Goal: Check status

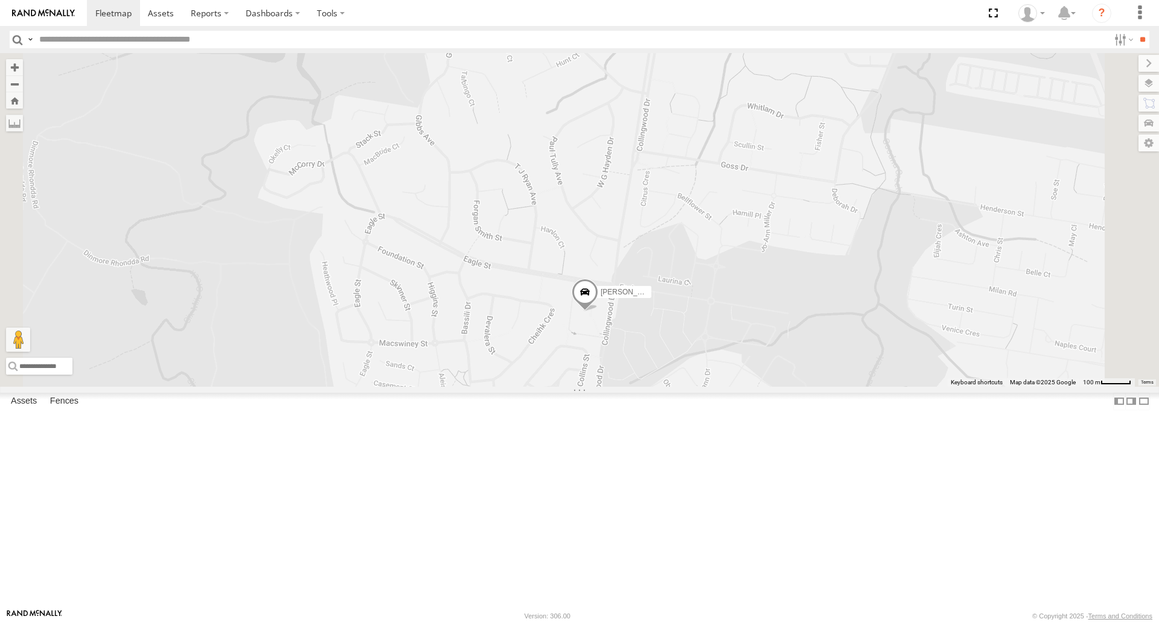
select select "**********"
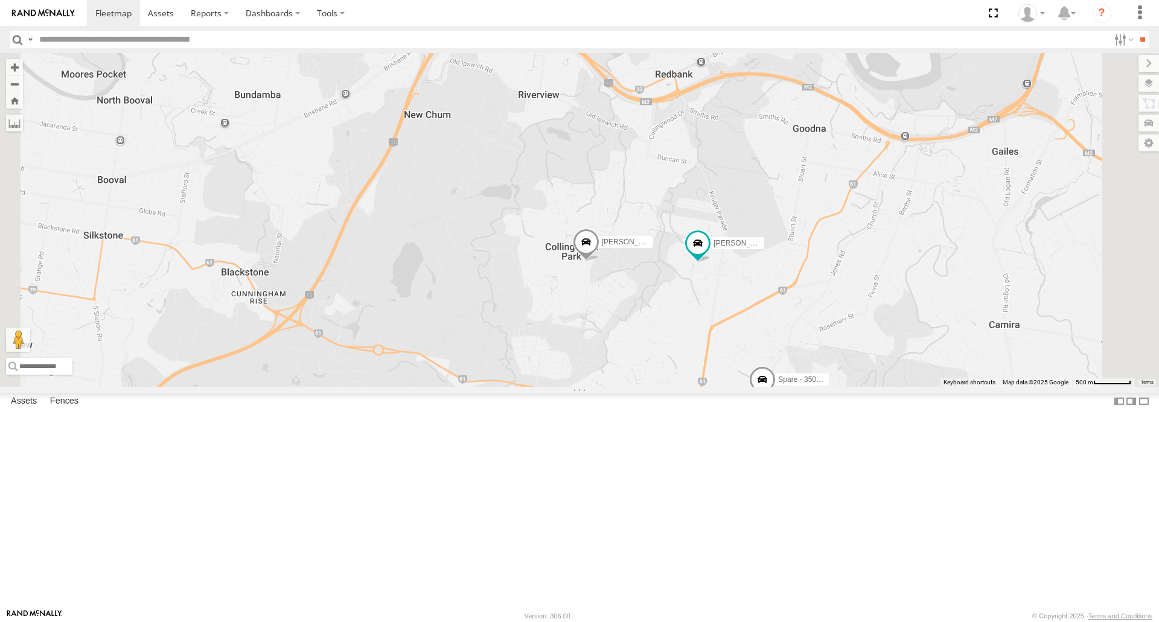
drag, startPoint x: 804, startPoint y: 395, endPoint x: 786, endPoint y: 393, distance: 18.3
click at [786, 386] on div "[PERSON_NAME] B - Corolla Hatch Spare - 350FB3 [PERSON_NAME] 019IP4 - Hilux" at bounding box center [579, 219] width 1159 height 333
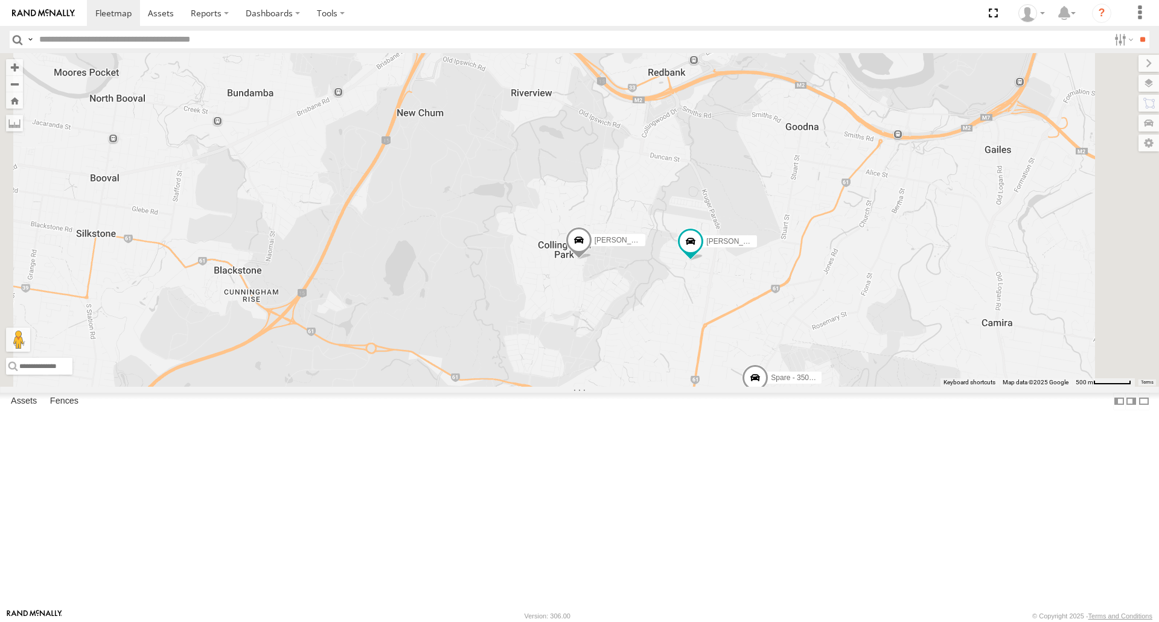
click at [753, 362] on div "[PERSON_NAME] B - Corolla Hatch Spare - 350FB3 [PERSON_NAME] 019IP4 - Hilux" at bounding box center [579, 219] width 1159 height 333
